Goal: Task Accomplishment & Management: Complete application form

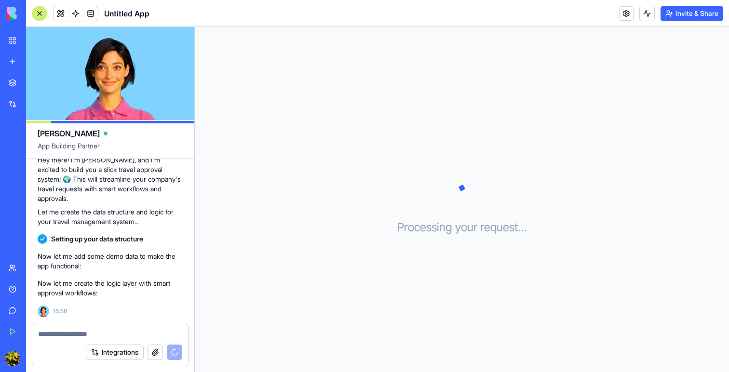
scroll to position [79, 0]
click at [9, 60] on link "New app" at bounding box center [22, 61] width 39 height 19
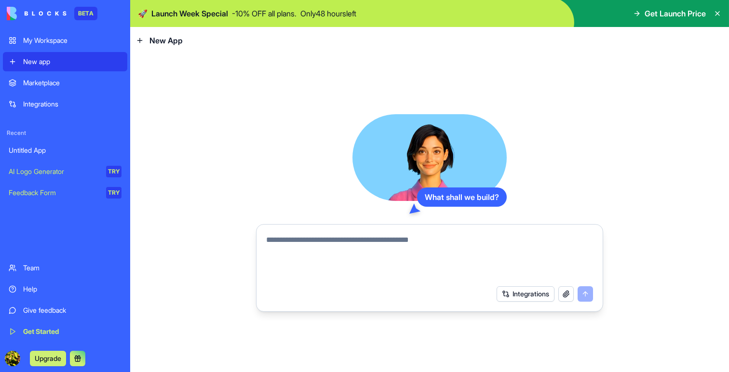
click at [148, 72] on div "What shall we build? Integrations" at bounding box center [429, 213] width 598 height 318
click at [84, 63] on div "New app" at bounding box center [72, 62] width 98 height 10
click at [62, 46] on link "My Workspace" at bounding box center [65, 40] width 124 height 19
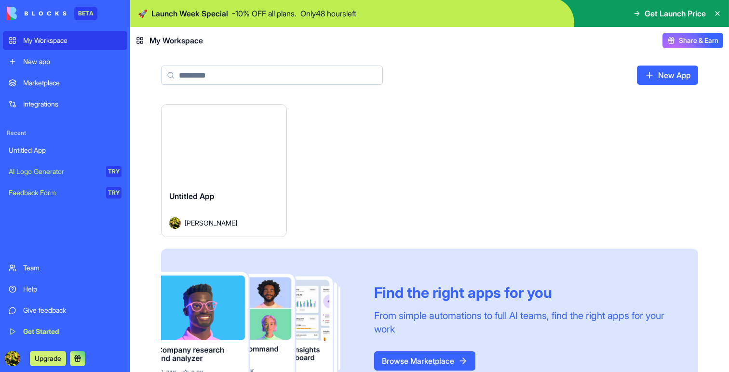
click at [60, 57] on div "New app" at bounding box center [72, 62] width 98 height 10
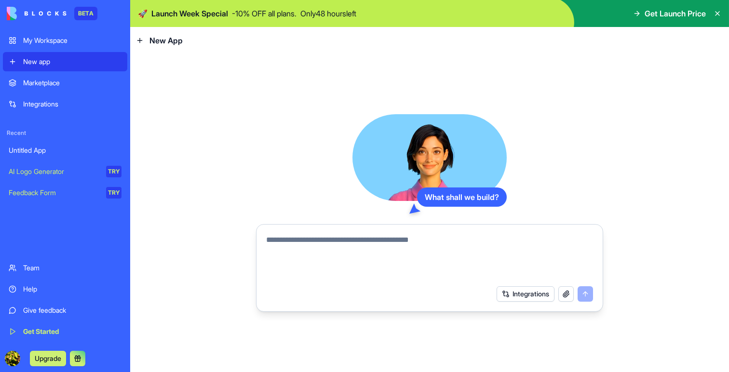
click at [47, 15] on img at bounding box center [37, 13] width 60 height 13
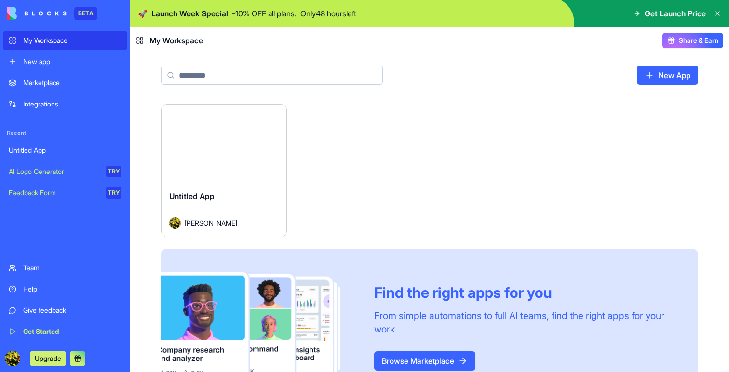
click at [182, 168] on div "Launch" at bounding box center [223, 144] width 125 height 78
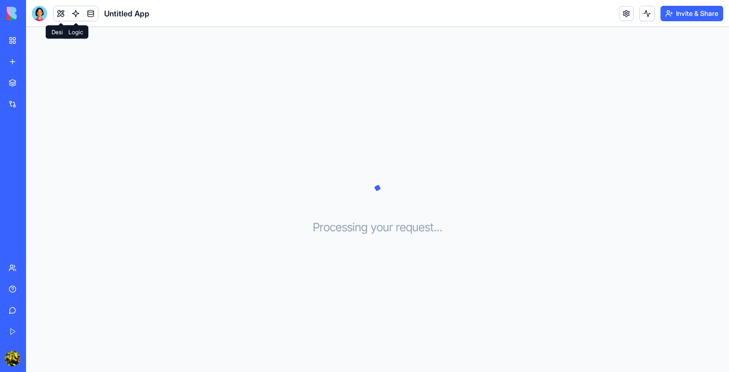
click at [76, 13] on link at bounding box center [75, 13] width 14 height 14
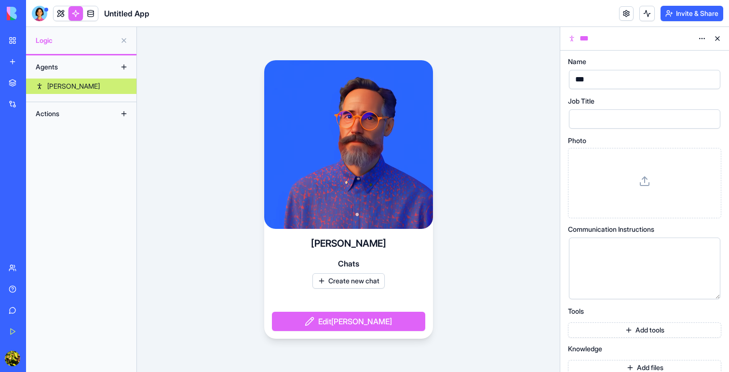
click at [124, 39] on button at bounding box center [123, 40] width 15 height 15
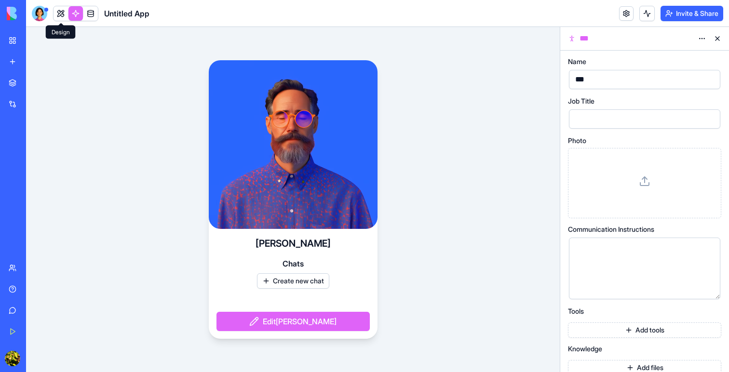
click at [66, 12] on link at bounding box center [60, 13] width 14 height 14
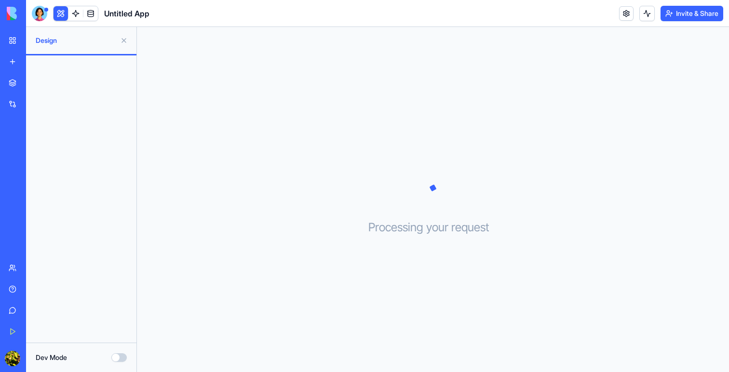
click at [12, 36] on link "My Workspace" at bounding box center [22, 40] width 39 height 19
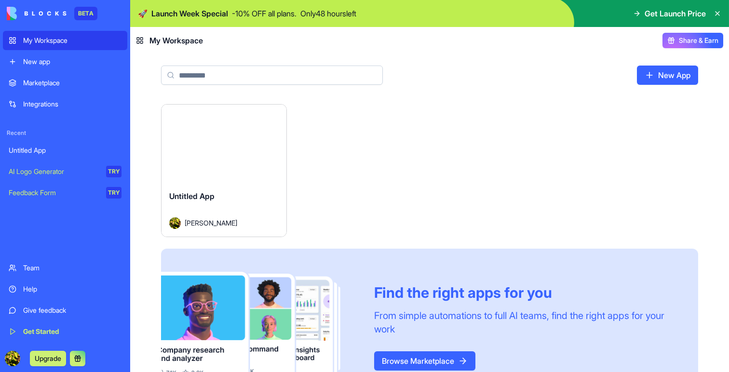
click at [271, 113] on html "BETA My Workspace New app Marketplace Integrations Recent Untitled App AI Logo …" at bounding box center [364, 186] width 729 height 372
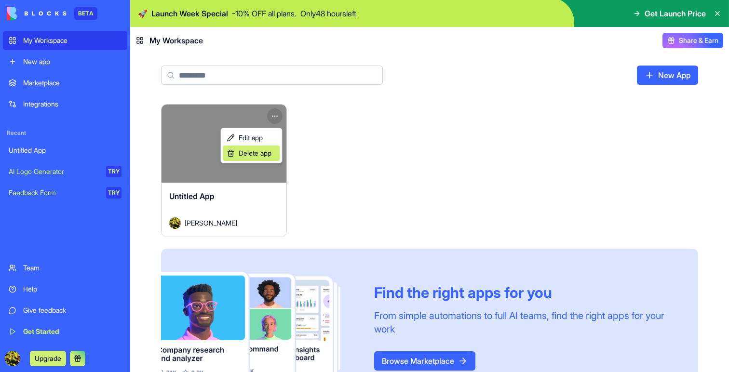
click at [262, 155] on span "Delete app" at bounding box center [255, 153] width 33 height 10
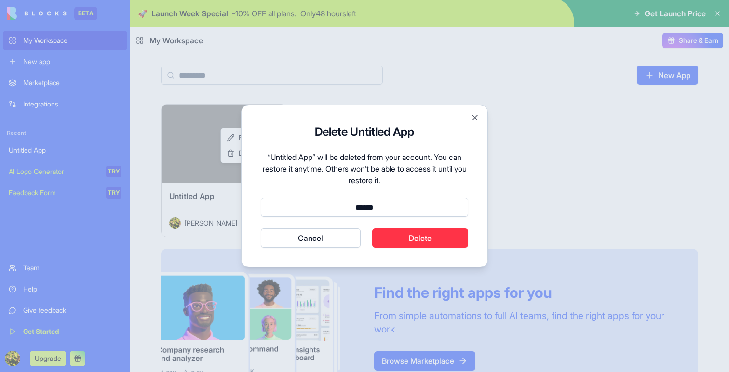
type input "******"
click at [310, 238] on button "Cancel" at bounding box center [311, 237] width 100 height 19
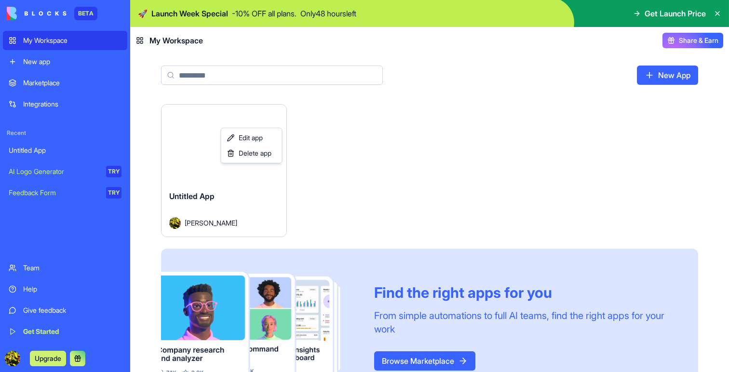
click at [419, 356] on html "BETA My Workspace New app Marketplace Integrations Recent Untitled App AI Logo …" at bounding box center [364, 186] width 729 height 372
click at [416, 357] on link "Browse Marketplace" at bounding box center [424, 360] width 101 height 19
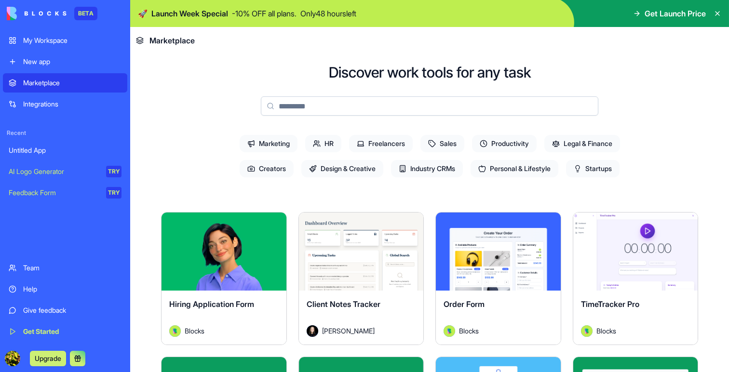
scroll to position [52, 0]
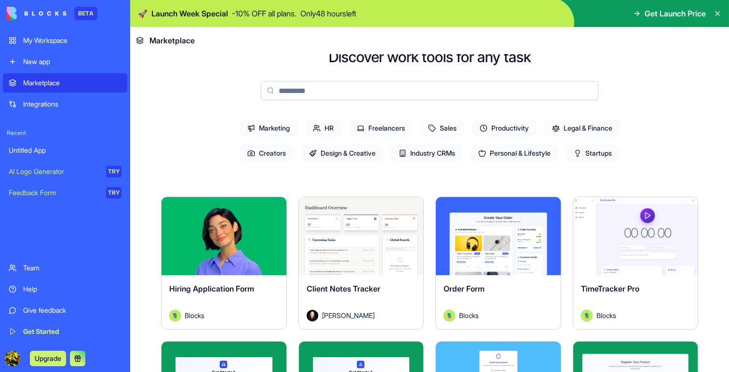
click at [355, 237] on button "Explore" at bounding box center [361, 235] width 72 height 19
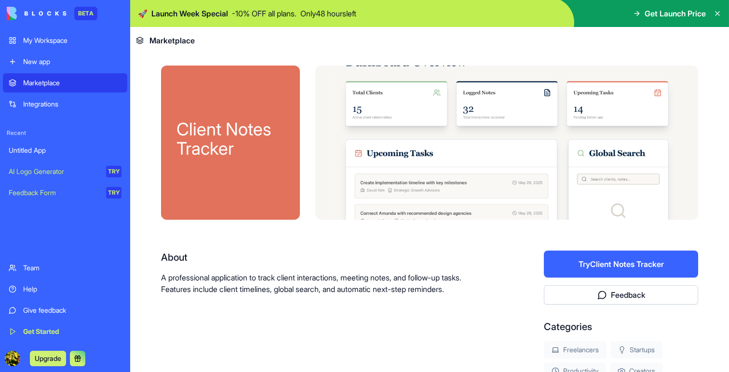
click at [586, 261] on button "Try Client Notes Tracker" at bounding box center [621, 264] width 154 height 27
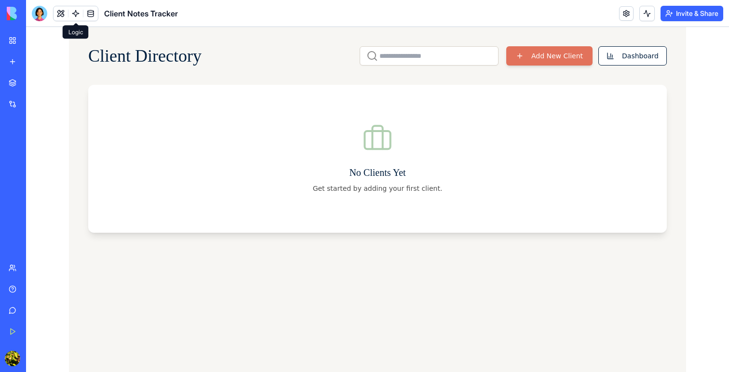
click at [76, 14] on link at bounding box center [75, 13] width 14 height 14
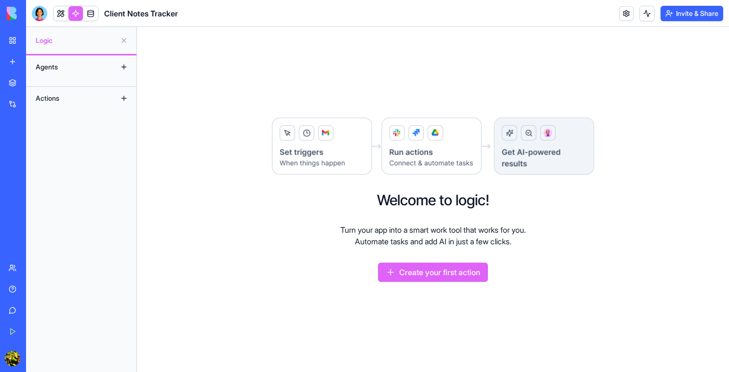
click at [121, 66] on button at bounding box center [123, 66] width 15 height 15
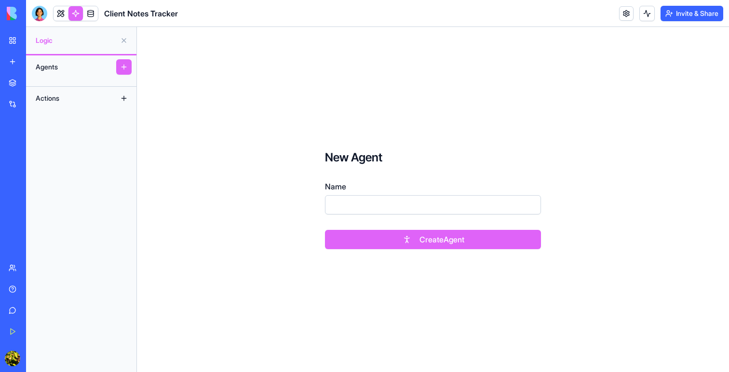
click at [14, 42] on link "My Workspace" at bounding box center [22, 40] width 39 height 19
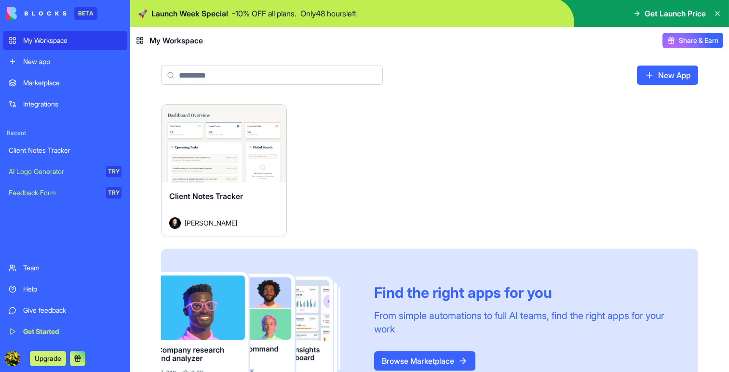
click at [662, 79] on link "New App" at bounding box center [667, 75] width 61 height 19
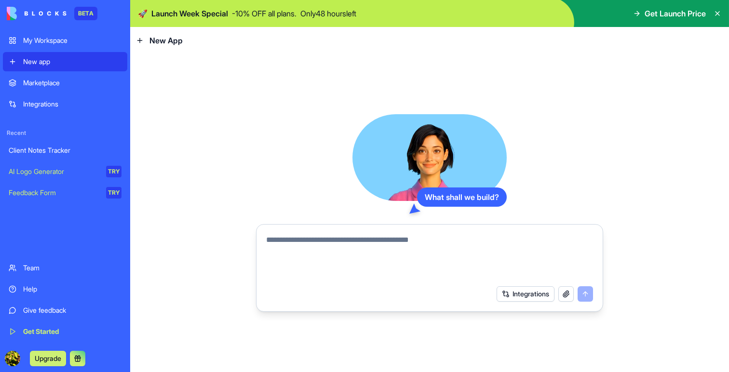
click at [510, 297] on button "Integrations" at bounding box center [525, 293] width 58 height 15
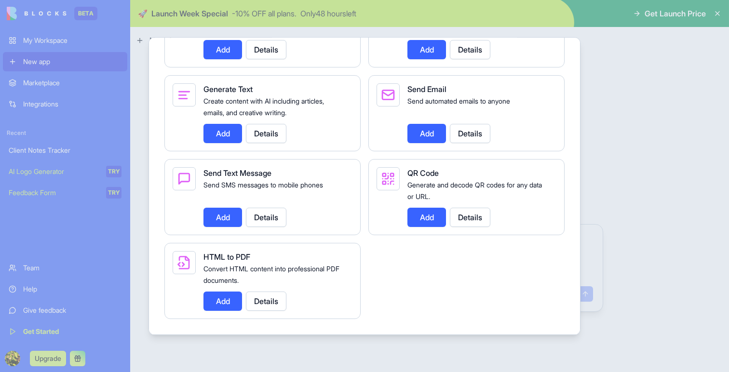
scroll to position [1380, 0]
click at [604, 208] on div at bounding box center [364, 186] width 729 height 372
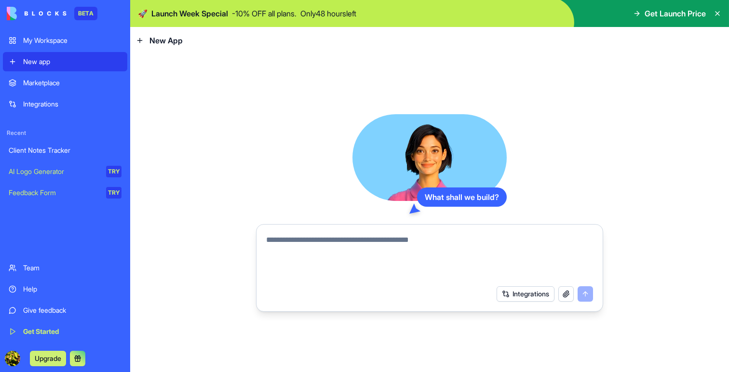
click at [344, 240] on textarea at bounding box center [429, 257] width 327 height 46
type textarea "**********"
click at [585, 292] on button "submit" at bounding box center [584, 293] width 15 height 15
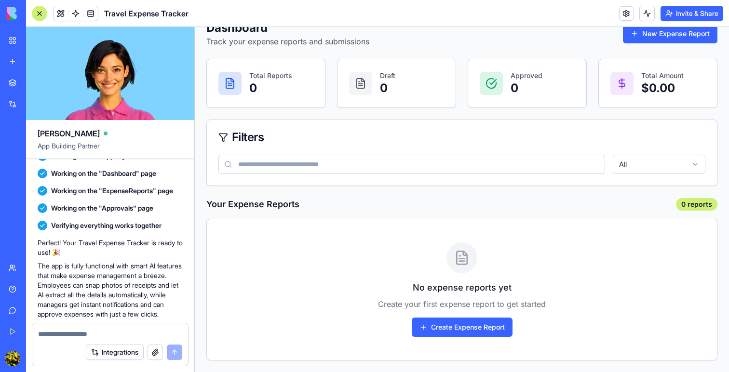
scroll to position [50, 0]
click at [441, 328] on button "Create Expense Report" at bounding box center [461, 327] width 101 height 19
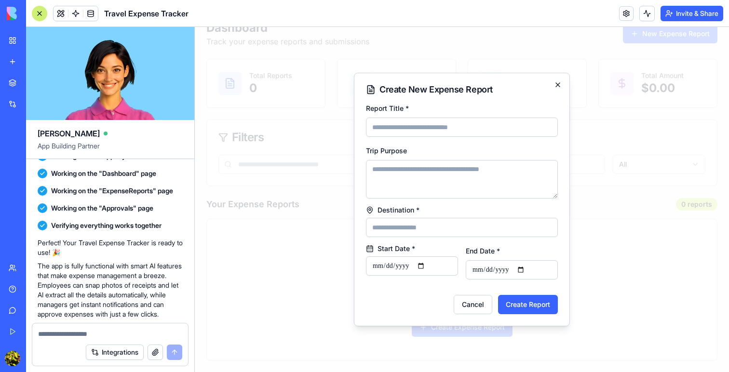
click at [556, 83] on icon "button" at bounding box center [558, 85] width 8 height 8
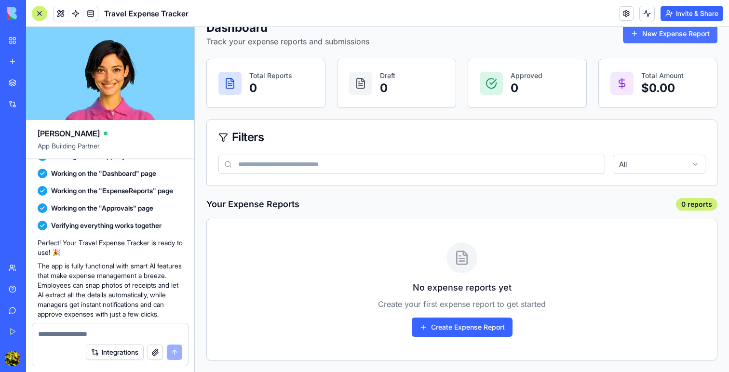
click at [645, 35] on button "New Expense Report" at bounding box center [670, 33] width 94 height 19
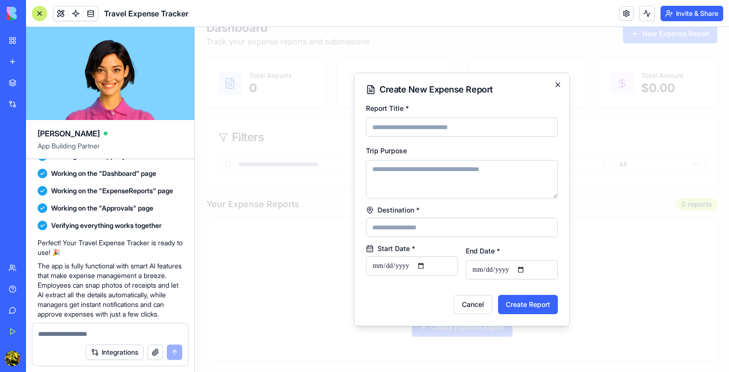
click at [556, 83] on icon "button" at bounding box center [558, 85] width 8 height 8
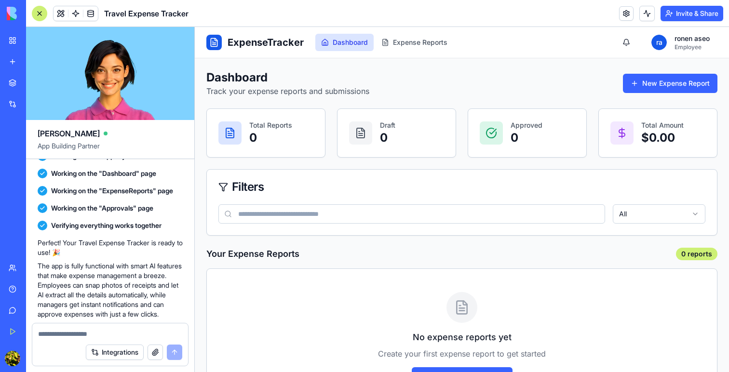
scroll to position [0, 0]
click at [417, 45] on span "Expense Reports" at bounding box center [420, 43] width 54 height 10
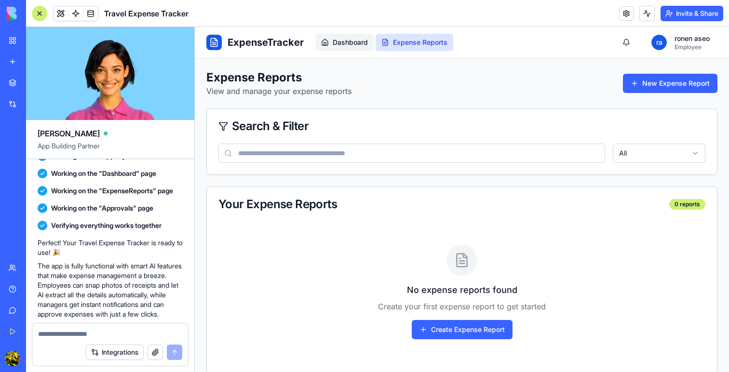
click at [348, 38] on span "Dashboard" at bounding box center [349, 43] width 35 height 10
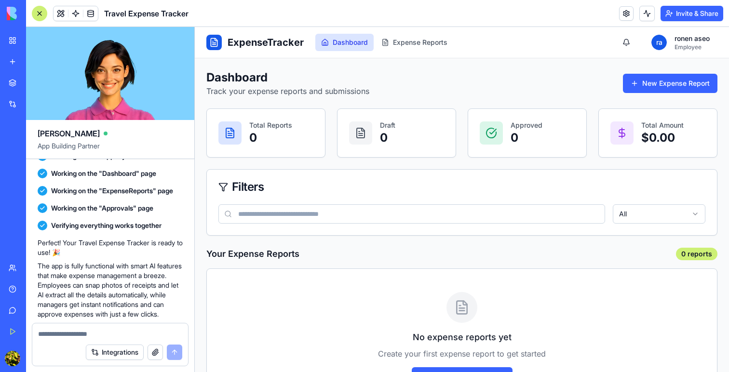
click at [287, 135] on p "0" at bounding box center [270, 137] width 43 height 15
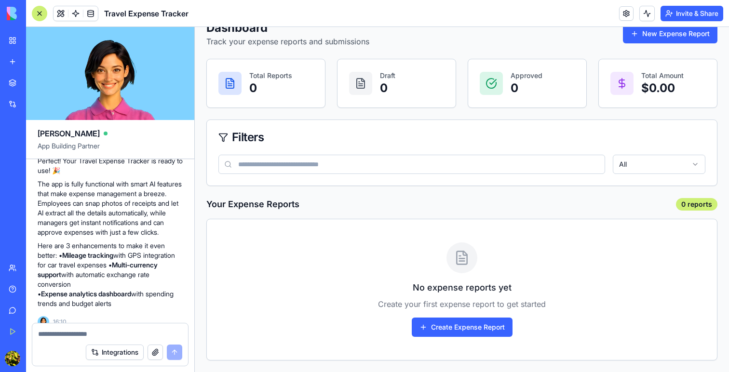
scroll to position [385, 0]
click at [437, 325] on button "Create Expense Report" at bounding box center [461, 327] width 101 height 19
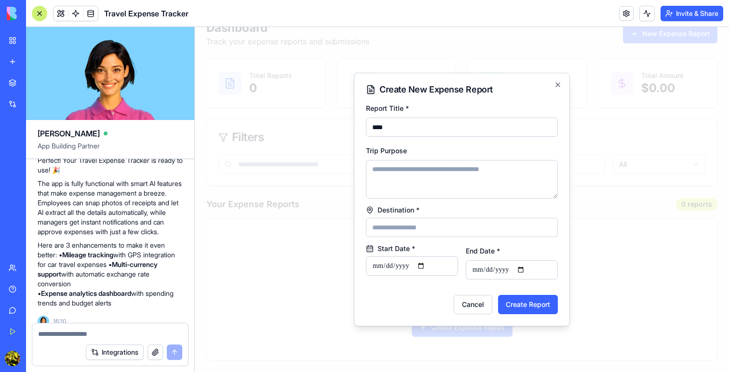
type input "****"
click at [433, 177] on textarea "Trip Purpose" at bounding box center [462, 179] width 192 height 39
type textarea "****"
click at [431, 234] on input "Destination *" at bounding box center [462, 227] width 192 height 19
type input "****"
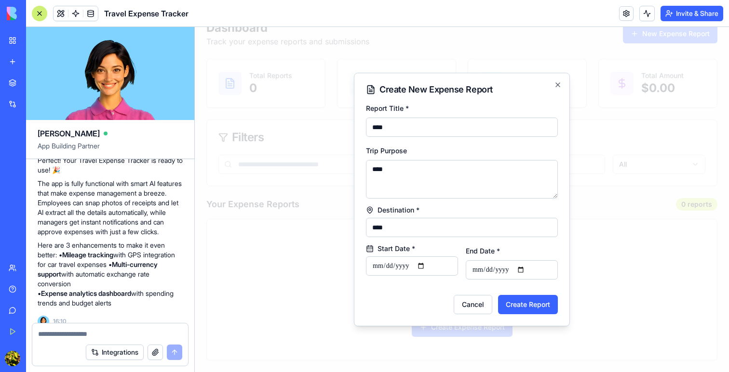
click at [433, 263] on input "Start Date *" at bounding box center [412, 265] width 92 height 19
type input "**********"
click at [478, 269] on input "End Date *" at bounding box center [511, 269] width 92 height 19
click at [549, 283] on form "**********" at bounding box center [462, 208] width 192 height 212
click at [535, 303] on button "Create Report" at bounding box center [528, 304] width 60 height 19
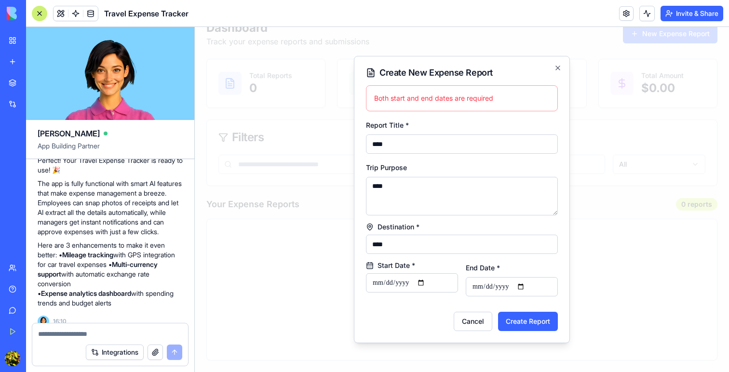
click at [469, 283] on input "End Date *" at bounding box center [511, 286] width 92 height 19
type input "**********"
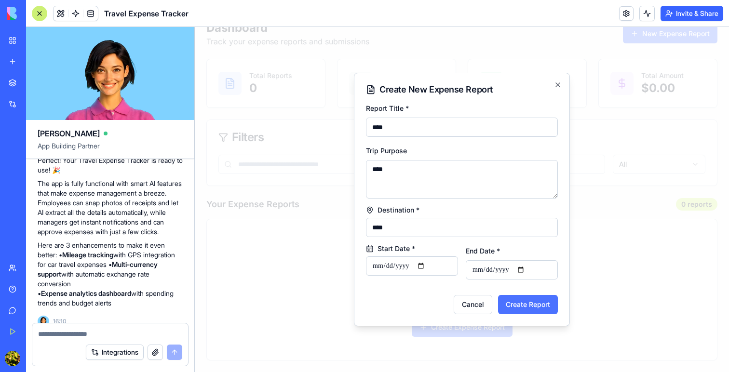
click at [544, 305] on button "Create Report" at bounding box center [528, 304] width 60 height 19
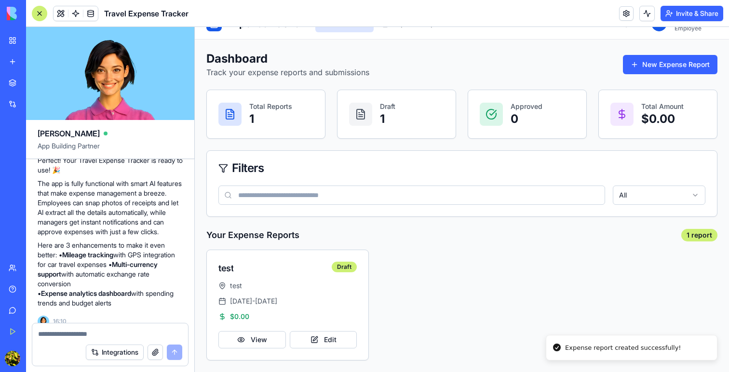
scroll to position [0, 0]
click at [313, 333] on button "Edit" at bounding box center [323, 339] width 67 height 17
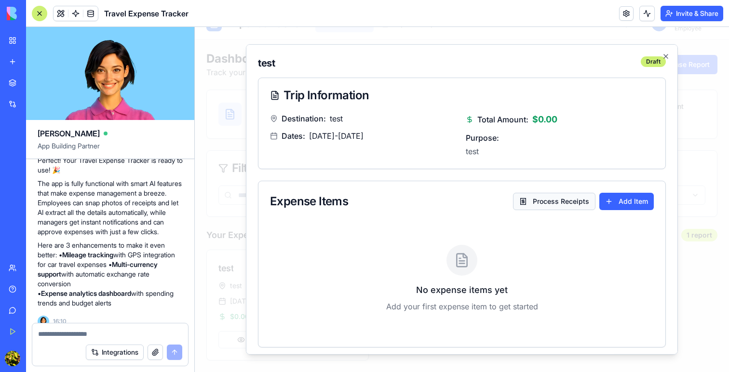
click at [549, 200] on button "Process Receipts" at bounding box center [554, 201] width 82 height 17
click at [613, 200] on button "Add Item" at bounding box center [626, 201] width 54 height 17
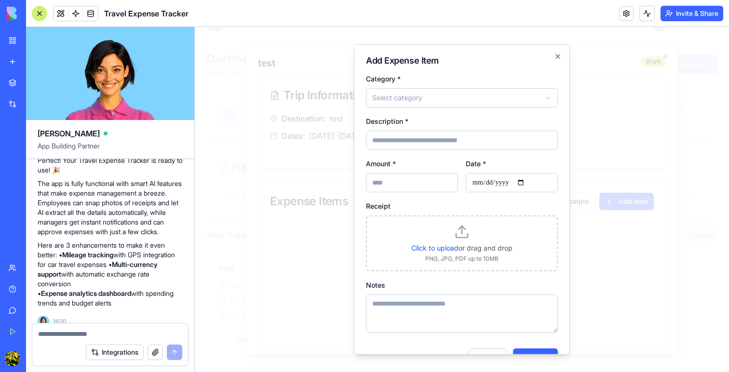
click at [458, 237] on icon at bounding box center [461, 231] width 15 height 15
click at [443, 249] on label "Click to upload" at bounding box center [434, 248] width 47 height 8
click at [195, 27] on input "Click to upload" at bounding box center [195, 27] width 0 height 0
click at [556, 57] on icon "button" at bounding box center [558, 57] width 8 height 8
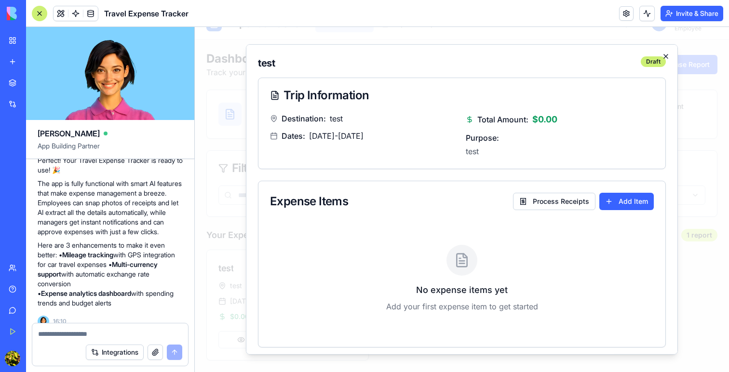
click at [665, 55] on icon "button" at bounding box center [666, 57] width 8 height 8
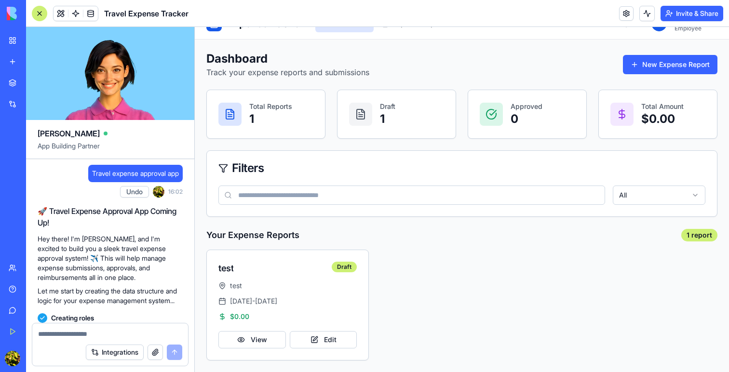
scroll to position [2, 0]
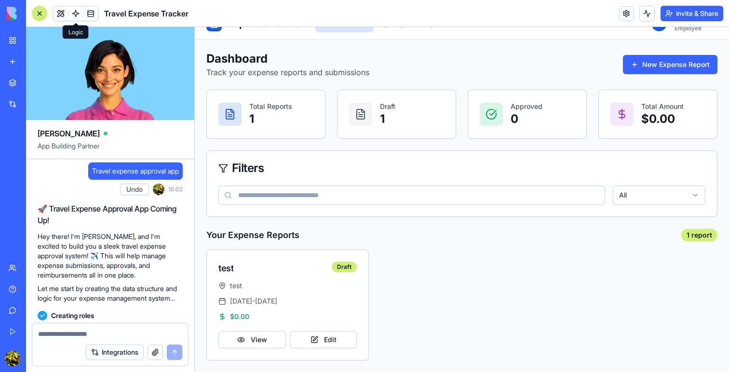
click at [75, 13] on span at bounding box center [75, 13] width 27 height 27
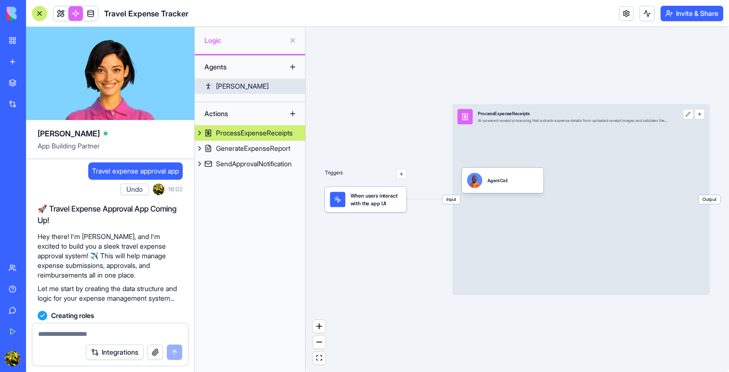
click at [220, 90] on div "[PERSON_NAME]" at bounding box center [242, 86] width 53 height 10
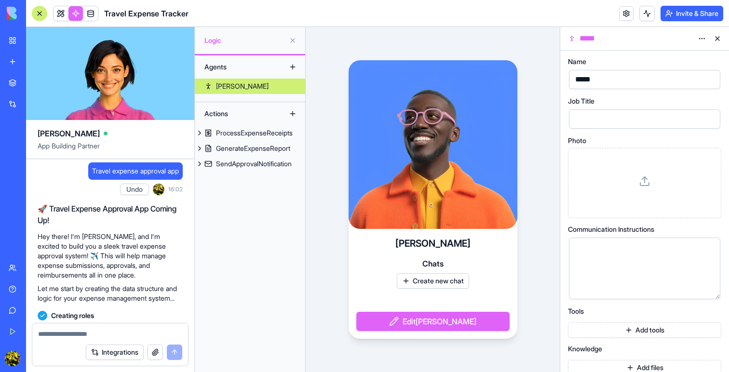
click at [419, 280] on button "Create new chat" at bounding box center [433, 280] width 72 height 15
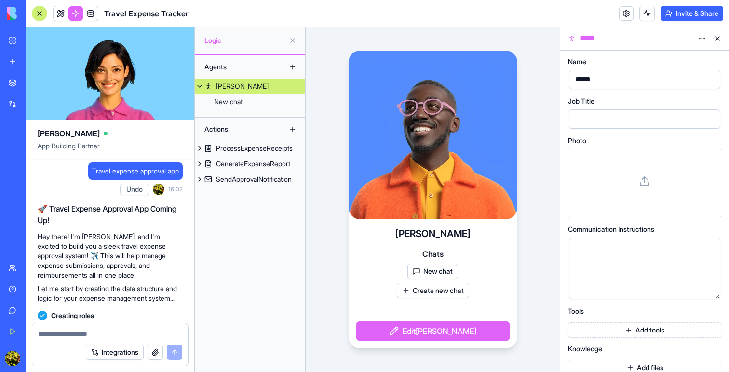
click at [334, 216] on div "Steve Chats New chat Create new chat Edit Steve" at bounding box center [432, 199] width 254 height 345
click at [292, 40] on button at bounding box center [292, 40] width 15 height 15
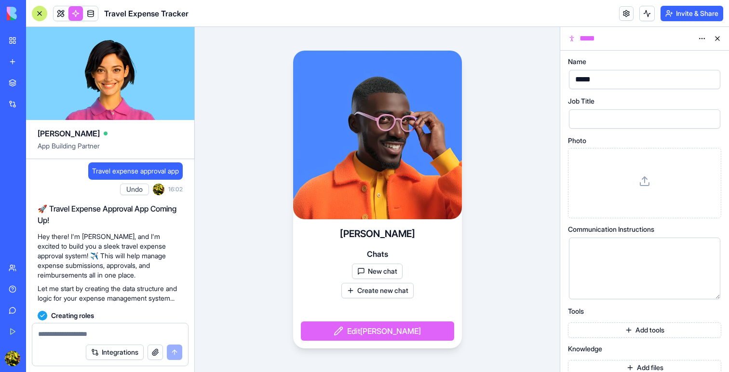
click at [717, 38] on button at bounding box center [716, 38] width 15 height 15
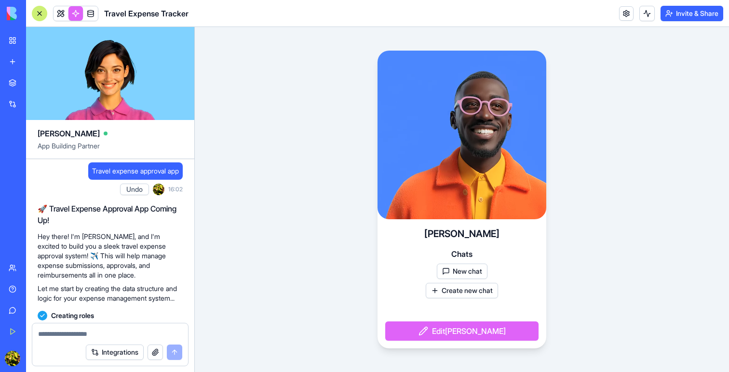
click at [635, 121] on div "Steve Chats New chat Create new chat Edit Steve" at bounding box center [462, 199] width 534 height 345
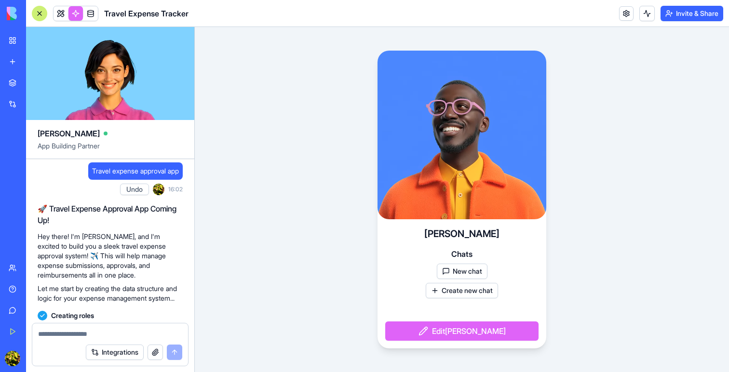
click at [340, 172] on div "Steve Chats New chat Create new chat Edit Steve" at bounding box center [462, 199] width 534 height 345
click at [15, 39] on link "My Workspace" at bounding box center [22, 40] width 39 height 19
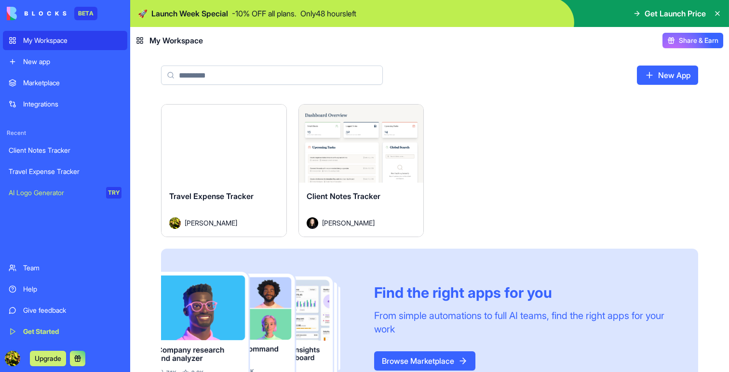
click at [138, 112] on div "Launch Travel Expense Tracker ronen aseo Launch Client Notes Tracker Vital Levi…" at bounding box center [429, 260] width 598 height 313
click at [212, 190] on div "Travel Expense Tracker" at bounding box center [223, 203] width 109 height 27
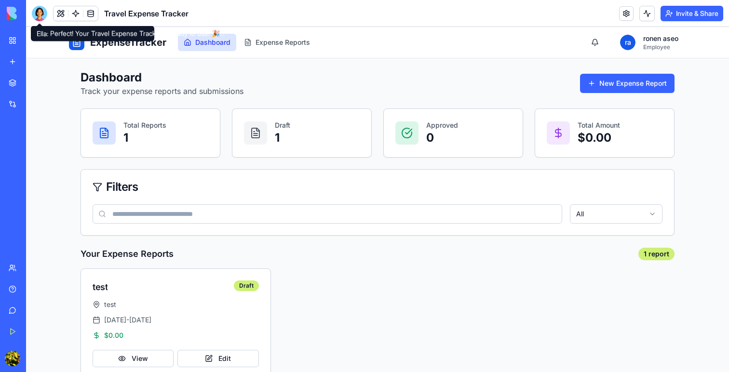
click at [40, 14] on div at bounding box center [39, 13] width 15 height 15
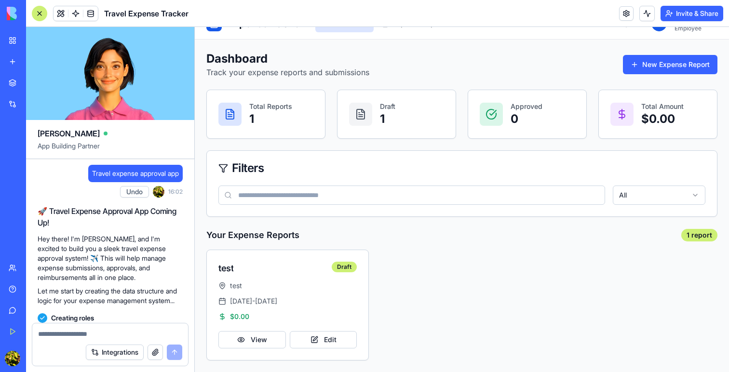
click at [267, 118] on p "1" at bounding box center [270, 118] width 43 height 15
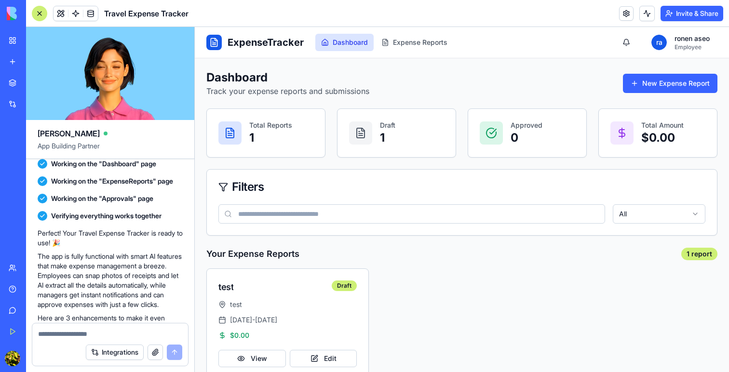
click at [687, 13] on button "Invite & Share" at bounding box center [691, 13] width 63 height 15
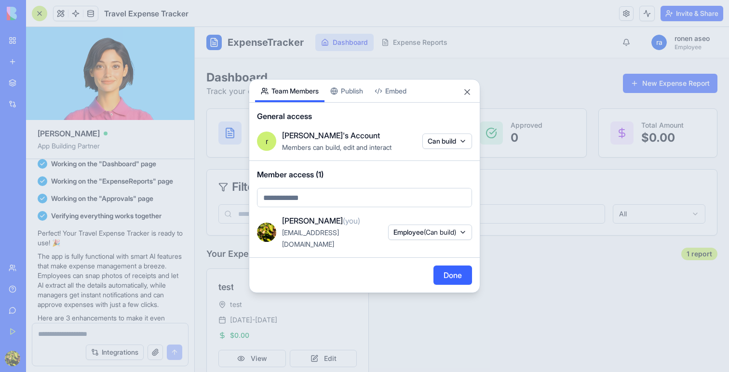
click at [466, 97] on button "Close" at bounding box center [467, 92] width 10 height 10
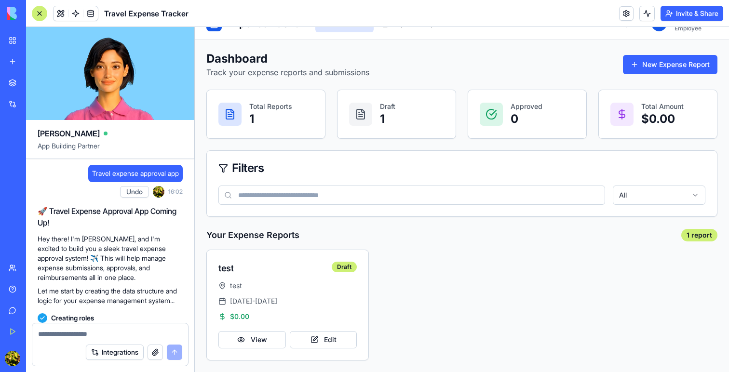
click at [244, 118] on div "Total Reports 1" at bounding box center [266, 114] width 118 height 48
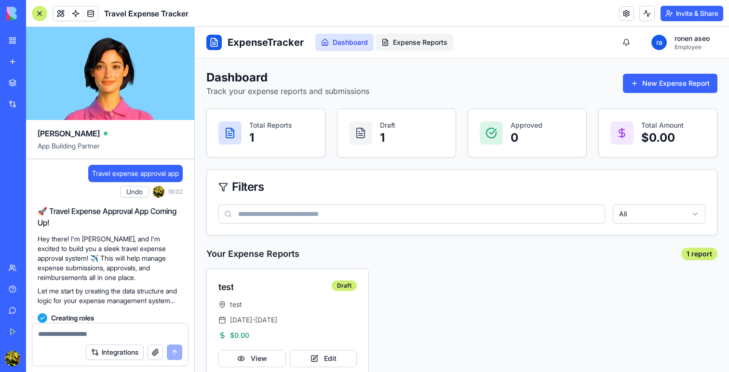
click at [407, 40] on span "Expense Reports" at bounding box center [420, 43] width 54 height 10
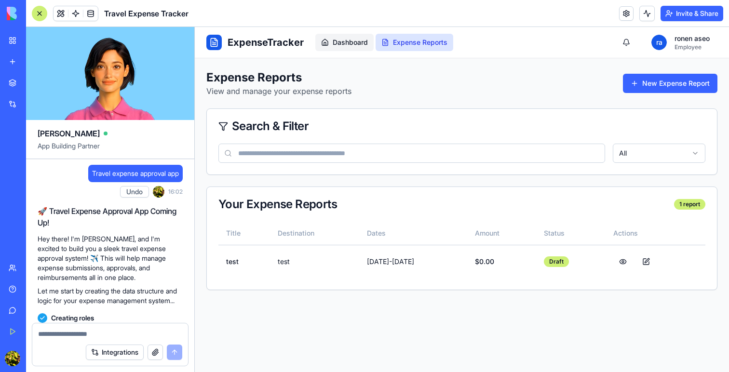
click at [349, 42] on span "Dashboard" at bounding box center [349, 43] width 35 height 10
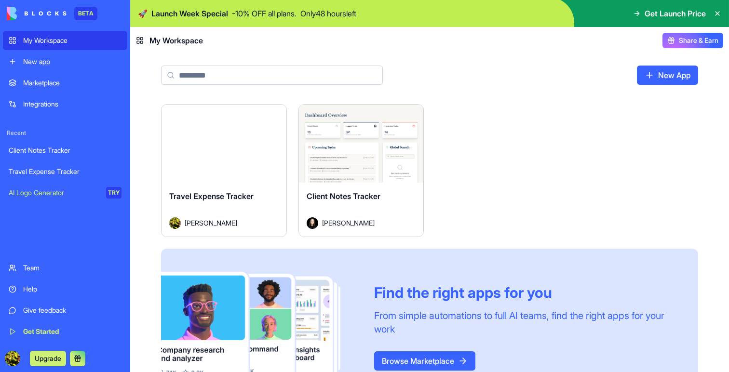
click at [215, 143] on button "Launch" at bounding box center [223, 143] width 72 height 19
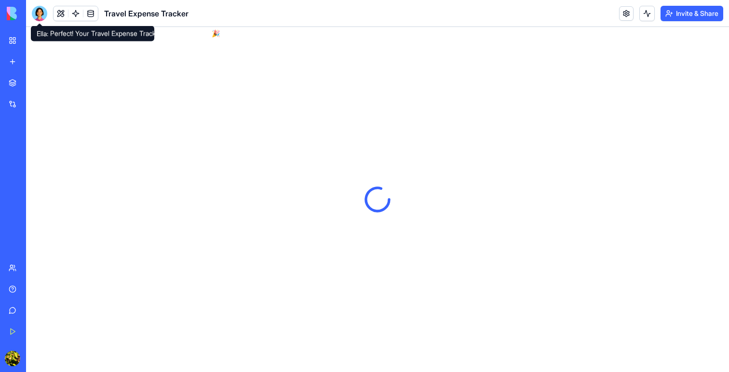
click at [41, 14] on div at bounding box center [39, 13] width 15 height 15
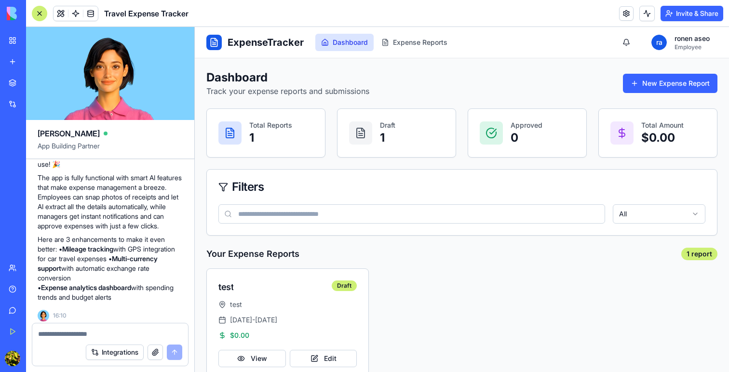
click at [33, 43] on div "My Workspace" at bounding box center [29, 41] width 13 height 10
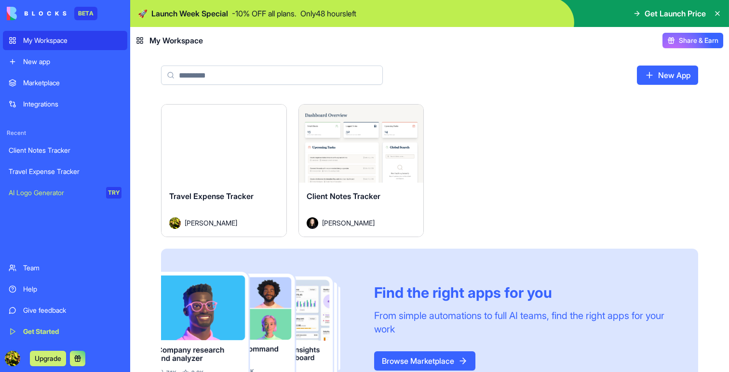
click at [210, 143] on button "Launch" at bounding box center [223, 143] width 72 height 19
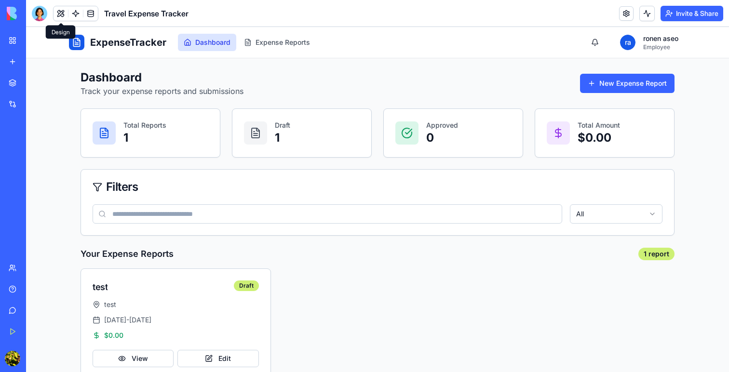
click at [59, 13] on button at bounding box center [60, 13] width 14 height 14
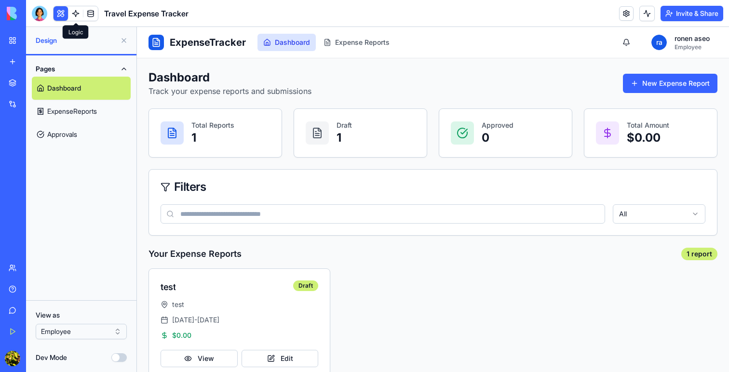
click at [73, 13] on link at bounding box center [75, 13] width 14 height 14
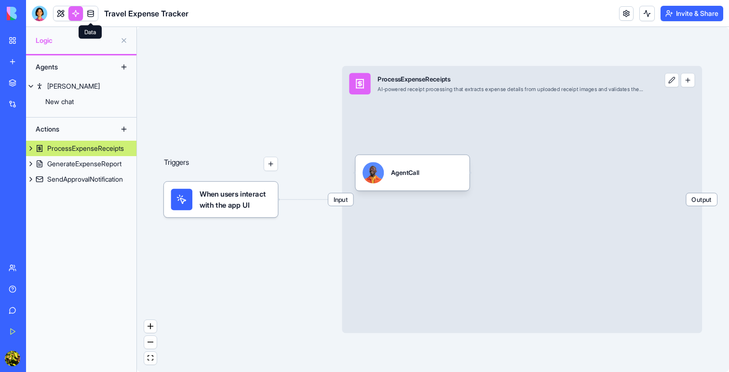
click at [91, 12] on link at bounding box center [90, 13] width 14 height 14
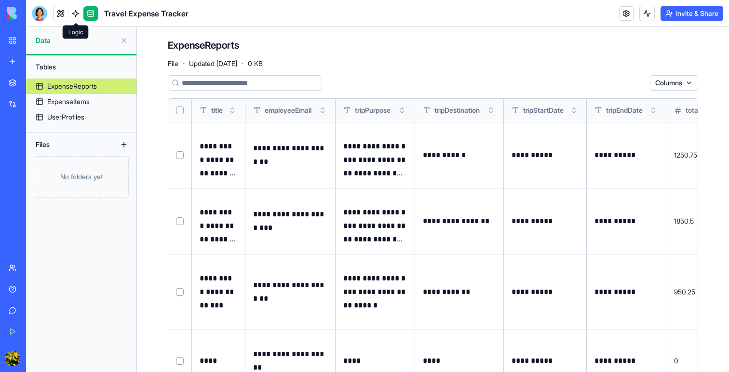
click at [76, 14] on link at bounding box center [75, 13] width 14 height 14
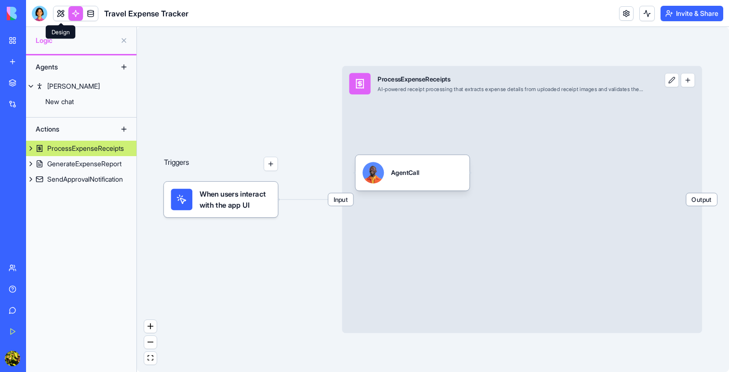
click at [61, 12] on link at bounding box center [60, 13] width 14 height 14
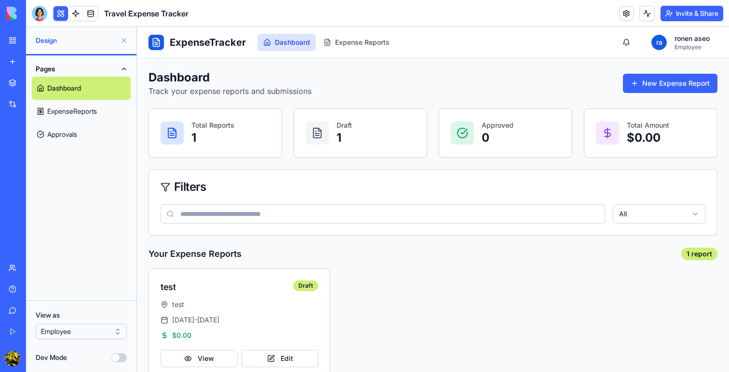
click at [11, 14] on img at bounding box center [37, 13] width 60 height 13
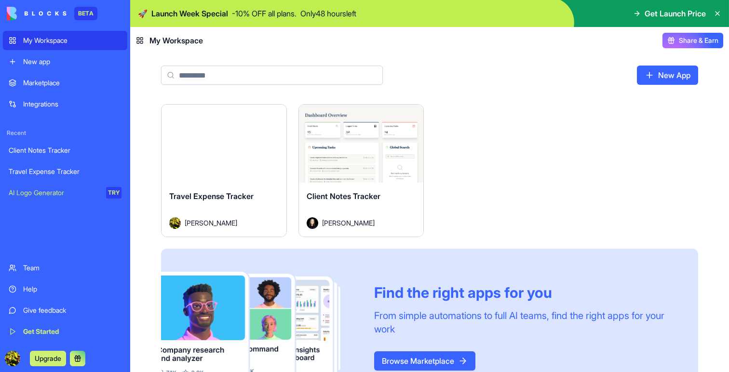
click at [30, 77] on link "Marketplace" at bounding box center [65, 82] width 124 height 19
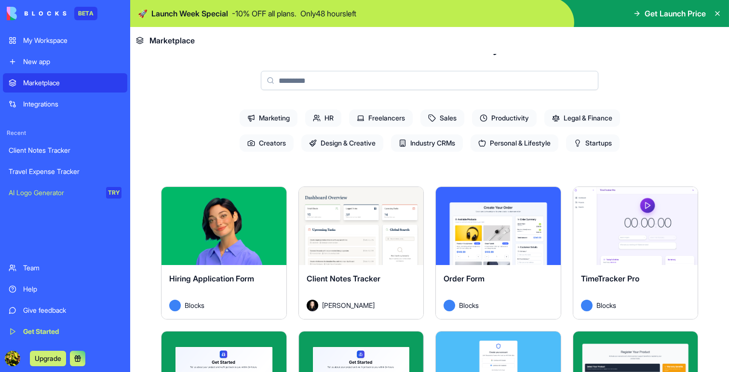
scroll to position [100, 0]
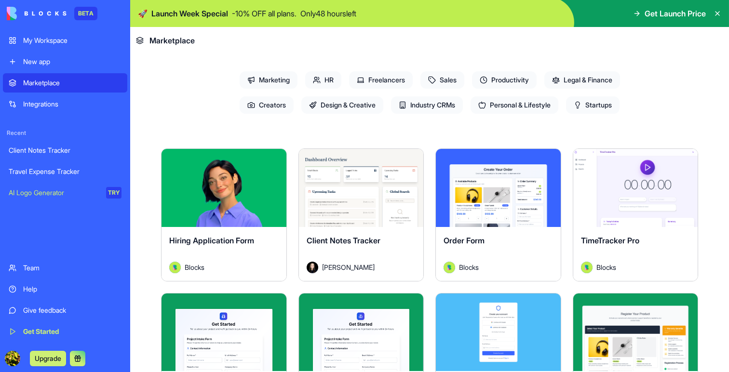
click at [221, 212] on div "Explore" at bounding box center [223, 188] width 125 height 78
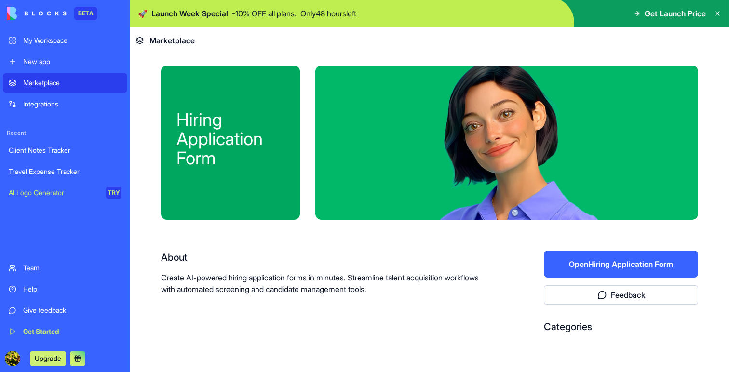
click at [593, 267] on button "Open Hiring Application Form" at bounding box center [621, 264] width 154 height 27
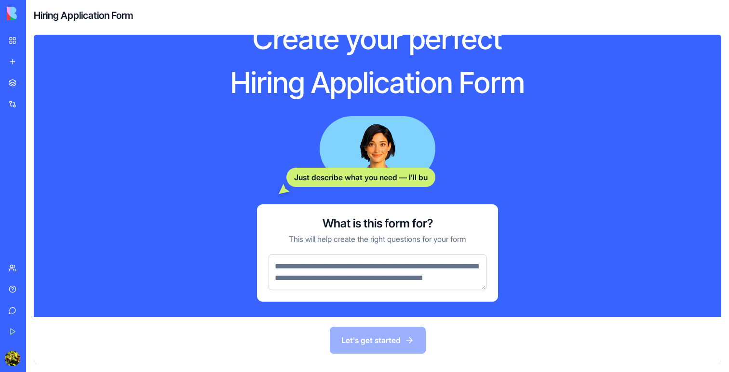
scroll to position [41, 0]
click at [438, 262] on textarea at bounding box center [377, 272] width 218 height 36
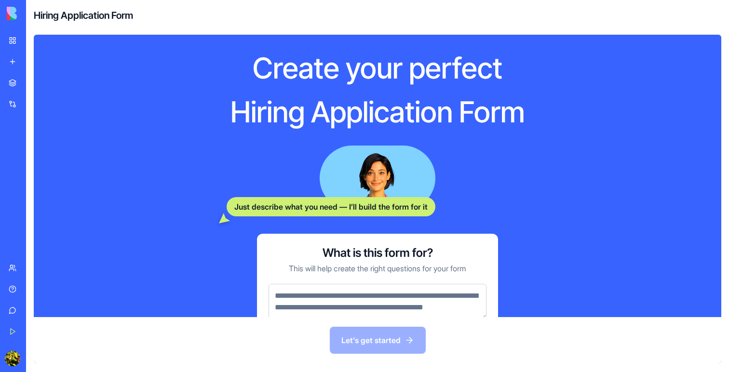
scroll to position [0, 0]
click at [6, 13] on div "BETA" at bounding box center [13, 13] width 20 height 27
click at [27, 37] on div "My Workspace" at bounding box center [29, 41] width 13 height 10
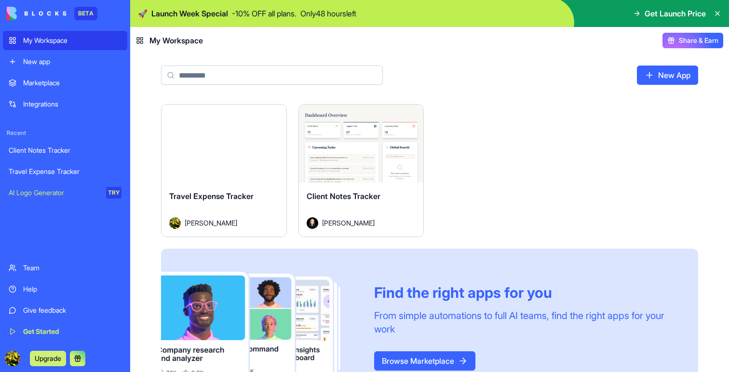
click at [343, 191] on span "Client Notes Tracker" at bounding box center [343, 196] width 74 height 10
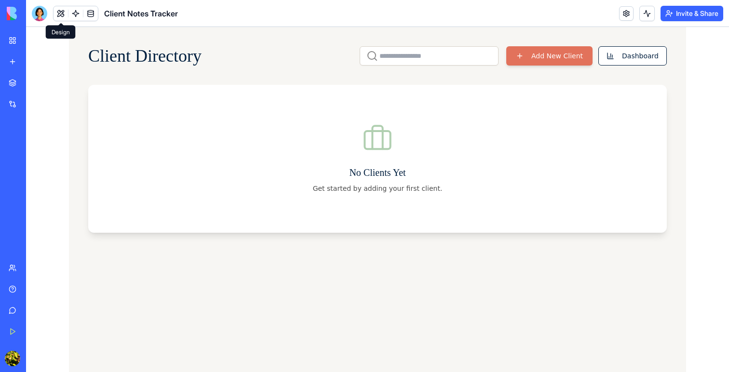
click at [60, 13] on button at bounding box center [60, 13] width 14 height 14
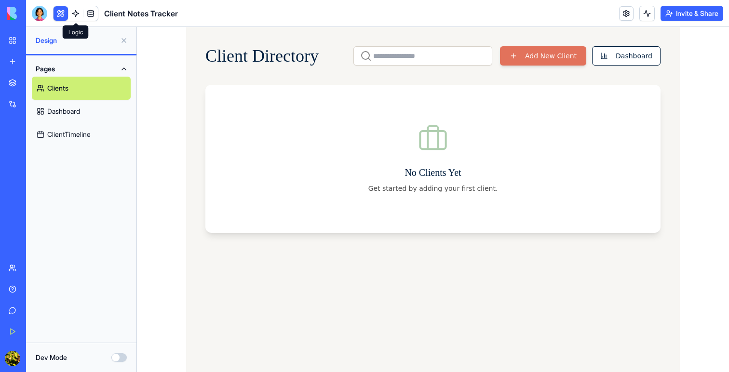
click at [73, 13] on link at bounding box center [75, 13] width 14 height 14
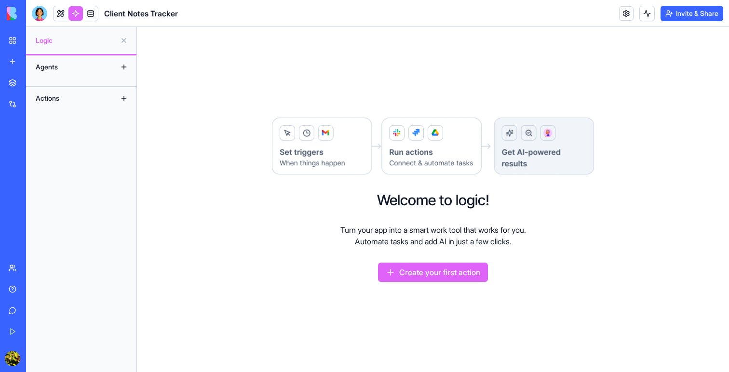
click at [80, 64] on div "Agents" at bounding box center [69, 66] width 77 height 15
click at [96, 13] on link at bounding box center [90, 13] width 14 height 14
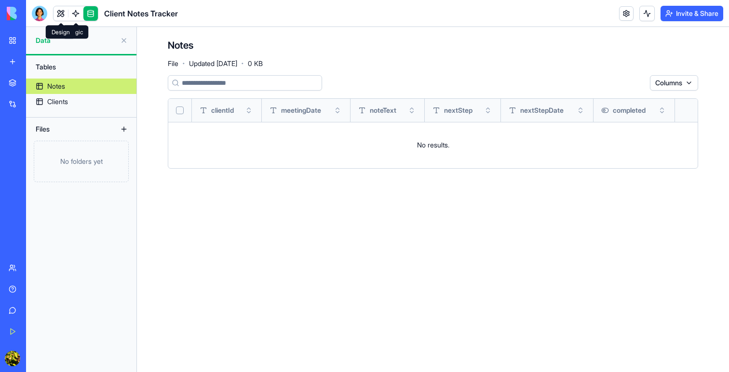
click at [54, 13] on link at bounding box center [60, 13] width 14 height 14
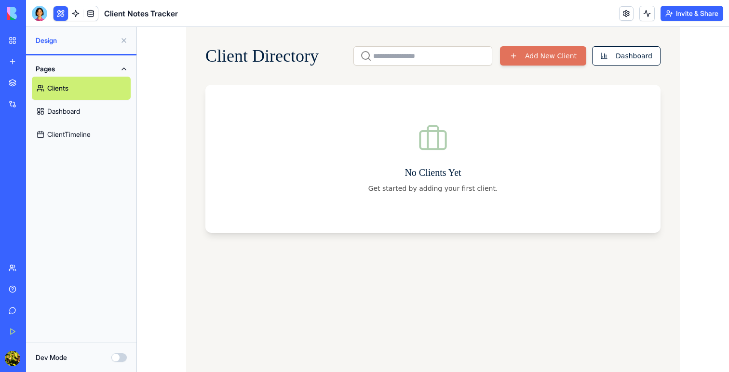
click at [13, 42] on link "My Workspace" at bounding box center [22, 40] width 39 height 19
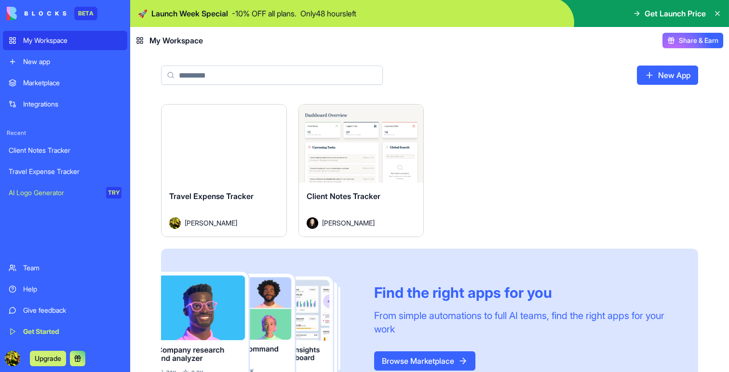
click at [54, 63] on div "New app" at bounding box center [72, 62] width 98 height 10
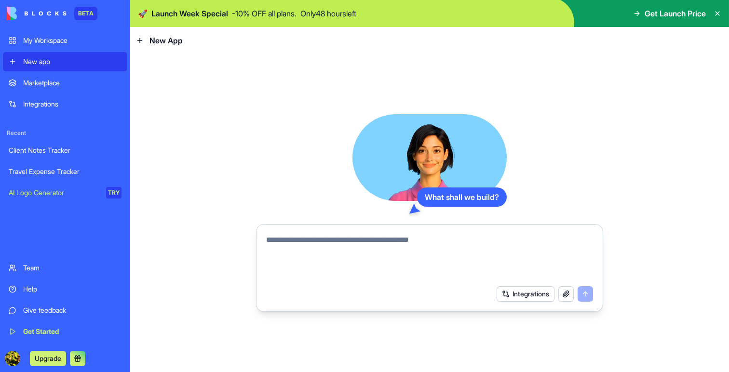
click at [158, 41] on span "New App" at bounding box center [165, 41] width 33 height 12
click at [324, 244] on textarea at bounding box center [429, 257] width 327 height 46
click at [515, 295] on button "Integrations" at bounding box center [525, 293] width 58 height 15
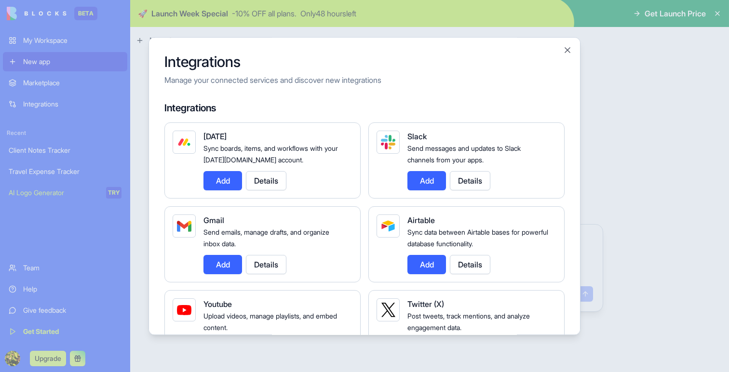
click at [673, 230] on div at bounding box center [364, 186] width 729 height 372
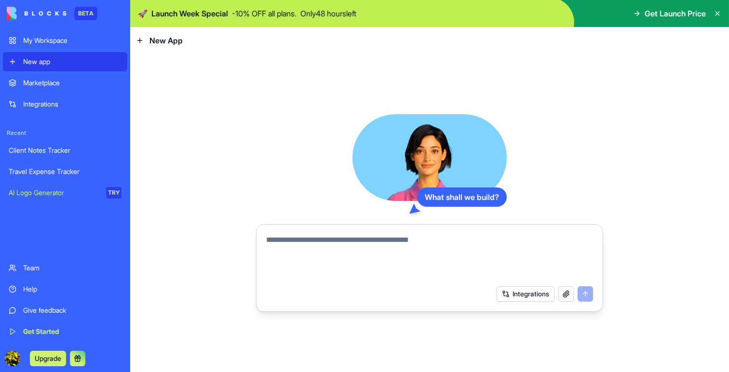
click at [38, 42] on div "My Workspace" at bounding box center [72, 41] width 98 height 10
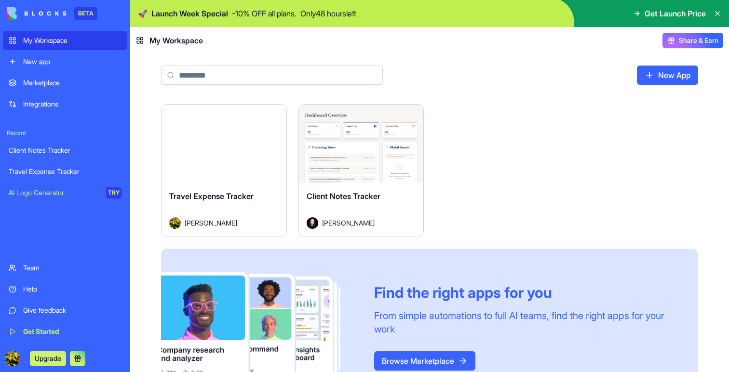
click at [202, 159] on div "Launch" at bounding box center [223, 144] width 125 height 78
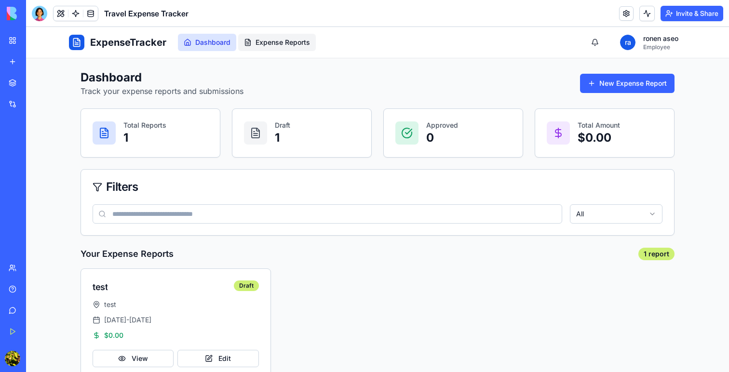
click at [274, 42] on span "Expense Reports" at bounding box center [282, 43] width 54 height 10
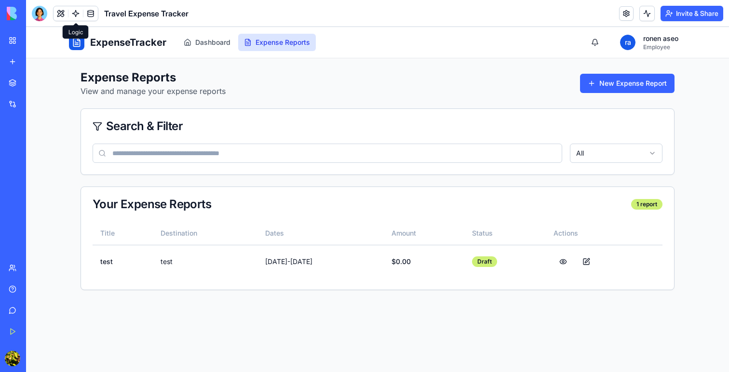
click at [75, 18] on link at bounding box center [75, 13] width 14 height 14
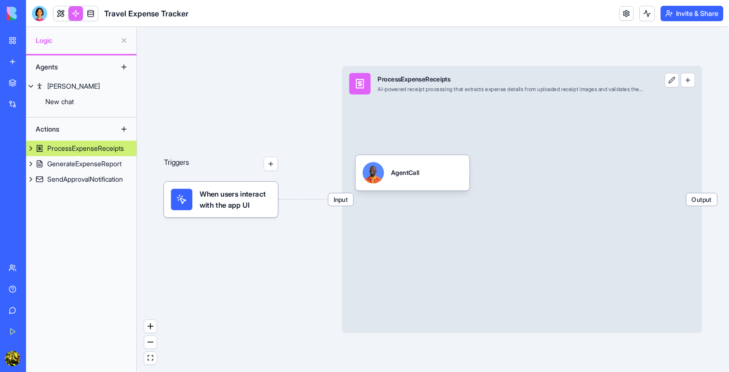
click at [30, 147] on button at bounding box center [31, 148] width 10 height 15
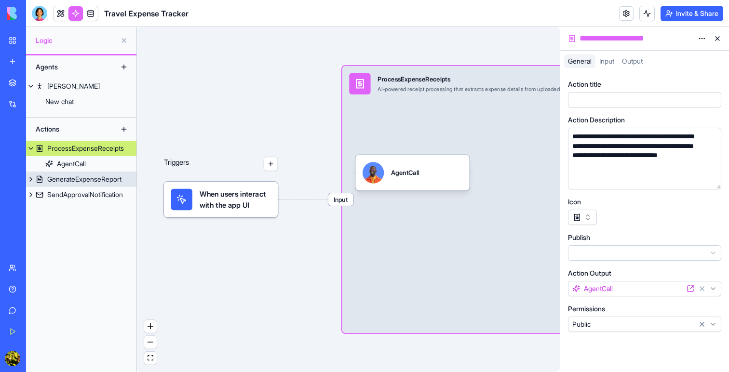
click at [31, 178] on button at bounding box center [31, 179] width 10 height 15
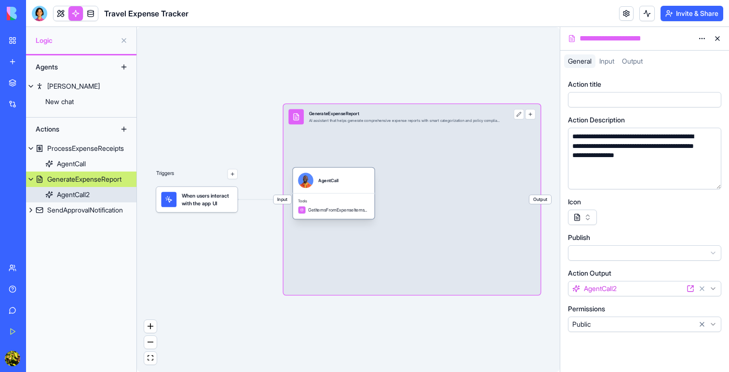
click at [66, 194] on div "AgentCall2" at bounding box center [73, 195] width 33 height 10
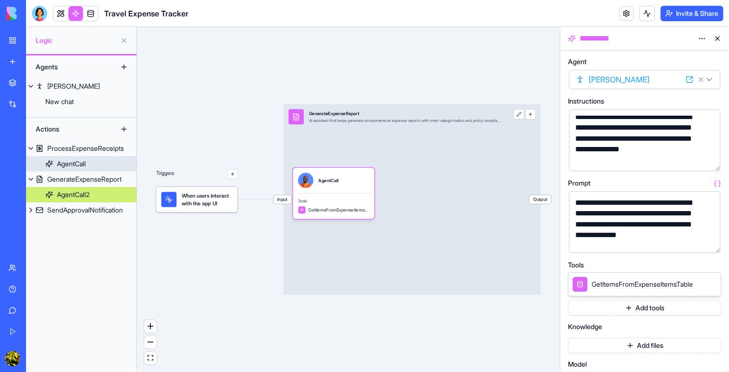
click at [60, 168] on div "AgentCall" at bounding box center [71, 164] width 29 height 10
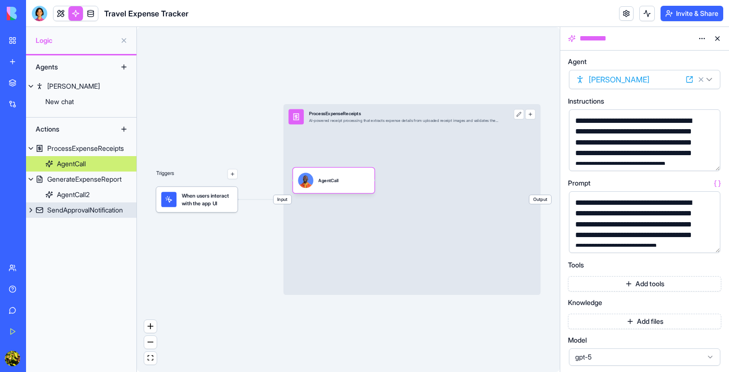
click at [31, 209] on button at bounding box center [31, 209] width 10 height 15
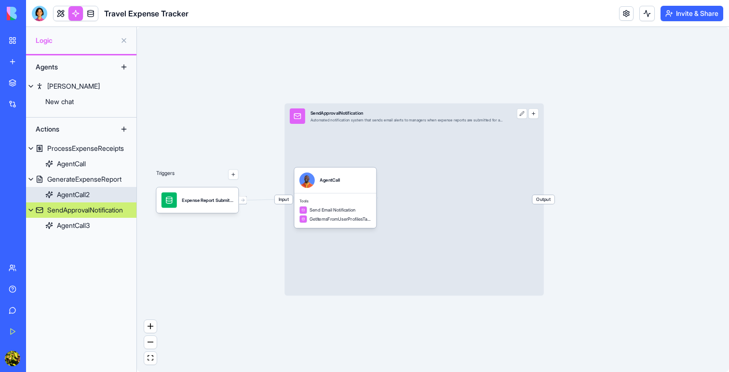
click at [57, 194] on div "AgentCall2" at bounding box center [73, 195] width 33 height 10
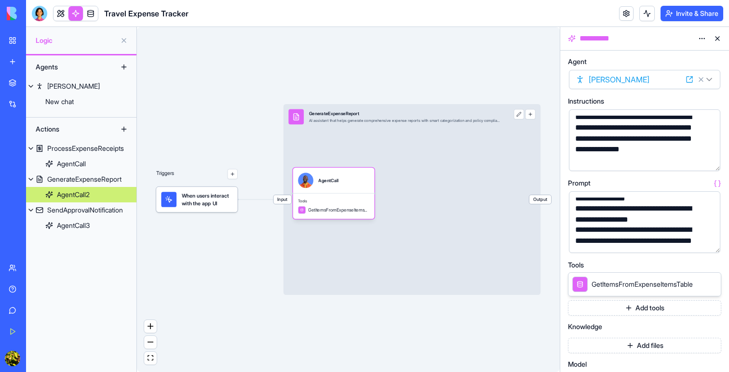
scroll to position [15, 0]
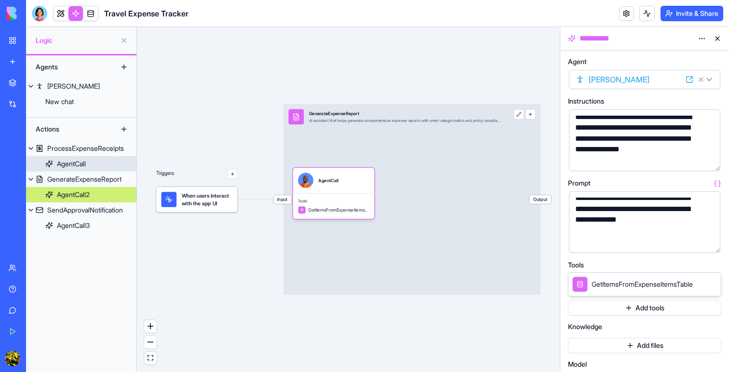
click at [76, 161] on div "AgentCall" at bounding box center [71, 164] width 29 height 10
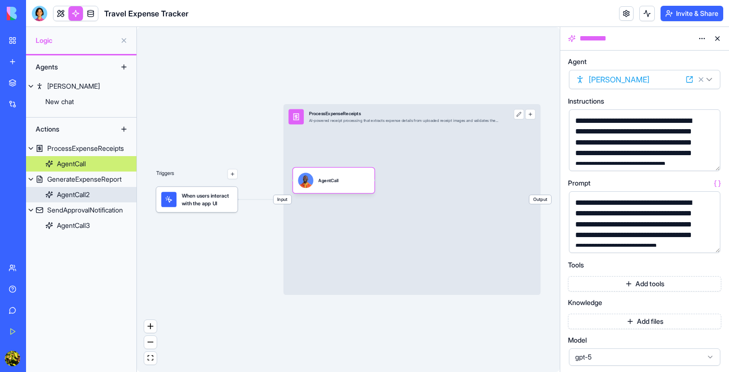
click at [77, 194] on div "AgentCall2" at bounding box center [73, 195] width 33 height 10
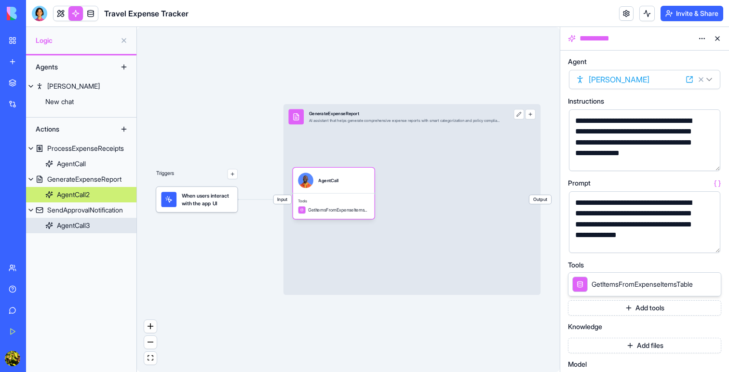
click at [78, 226] on div "AgentCall3" at bounding box center [73, 226] width 33 height 10
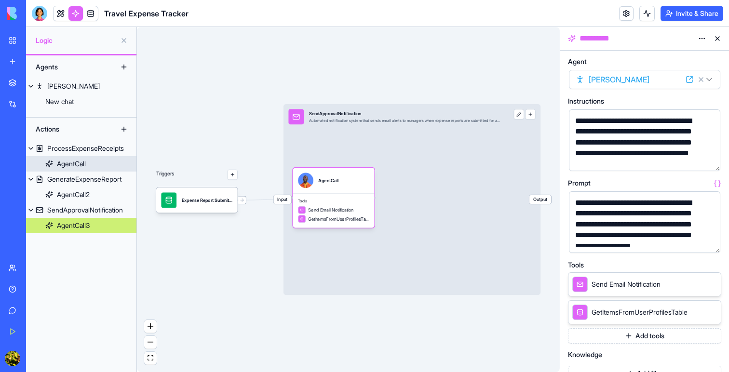
click at [75, 164] on div "AgentCall" at bounding box center [71, 164] width 29 height 10
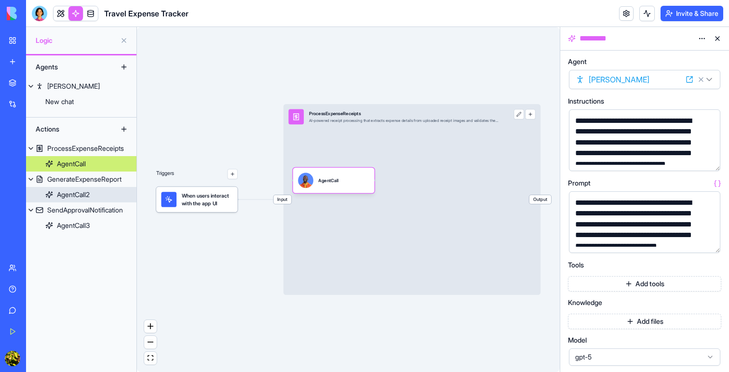
click at [66, 198] on div "AgentCall2" at bounding box center [73, 195] width 33 height 10
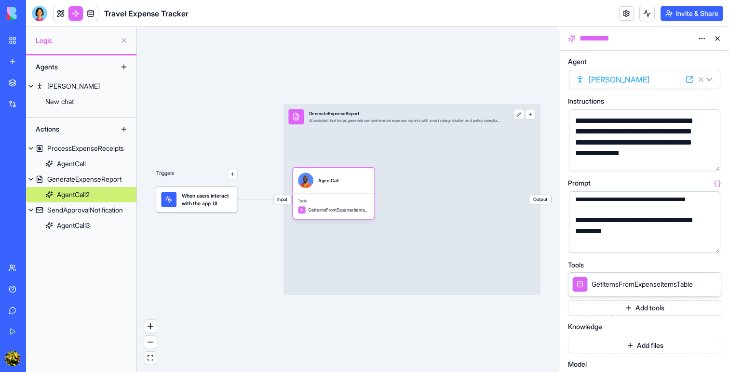
scroll to position [185, 0]
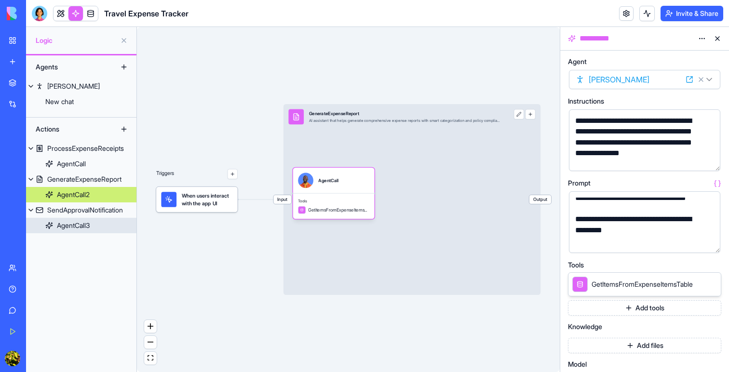
click at [65, 227] on div "AgentCall3" at bounding box center [73, 226] width 33 height 10
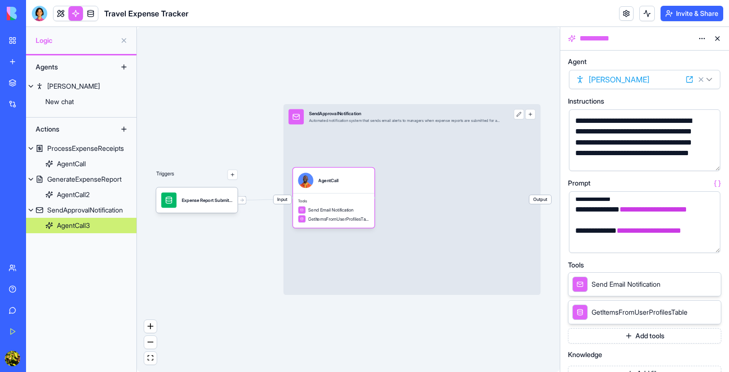
scroll to position [269, 0]
